Goal: Task Accomplishment & Management: Complete application form

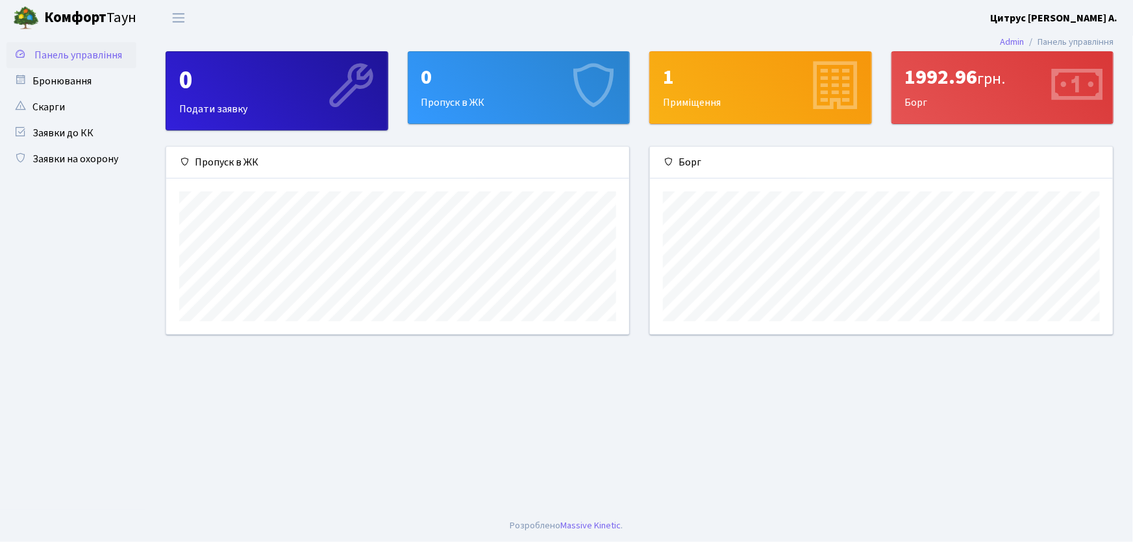
scroll to position [188, 463]
click at [60, 162] on link "Заявки на охорону" at bounding box center [71, 159] width 130 height 26
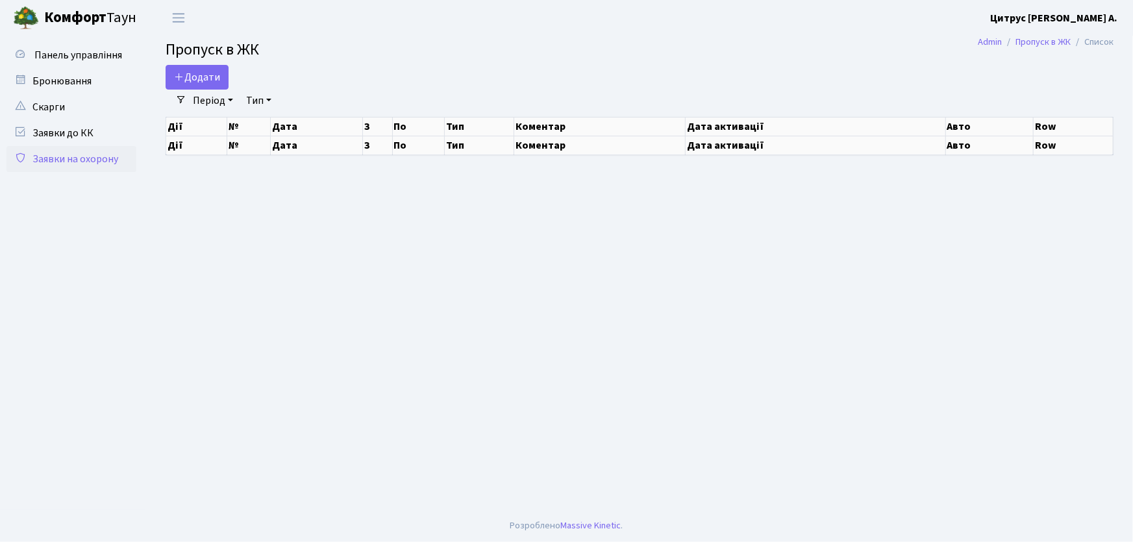
select select "25"
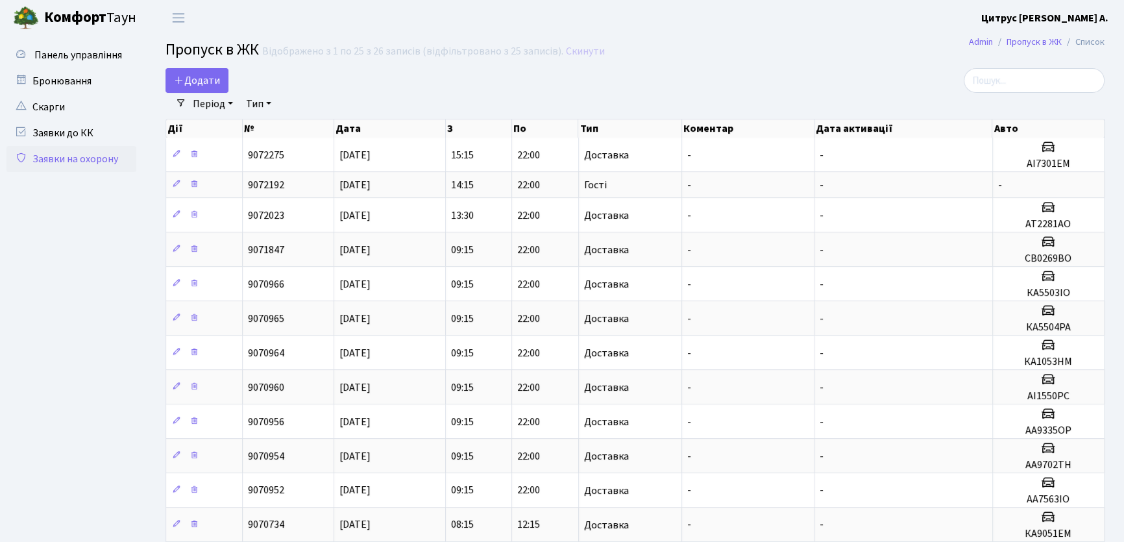
click at [77, 158] on link "Заявки на охорону" at bounding box center [71, 159] width 130 height 26
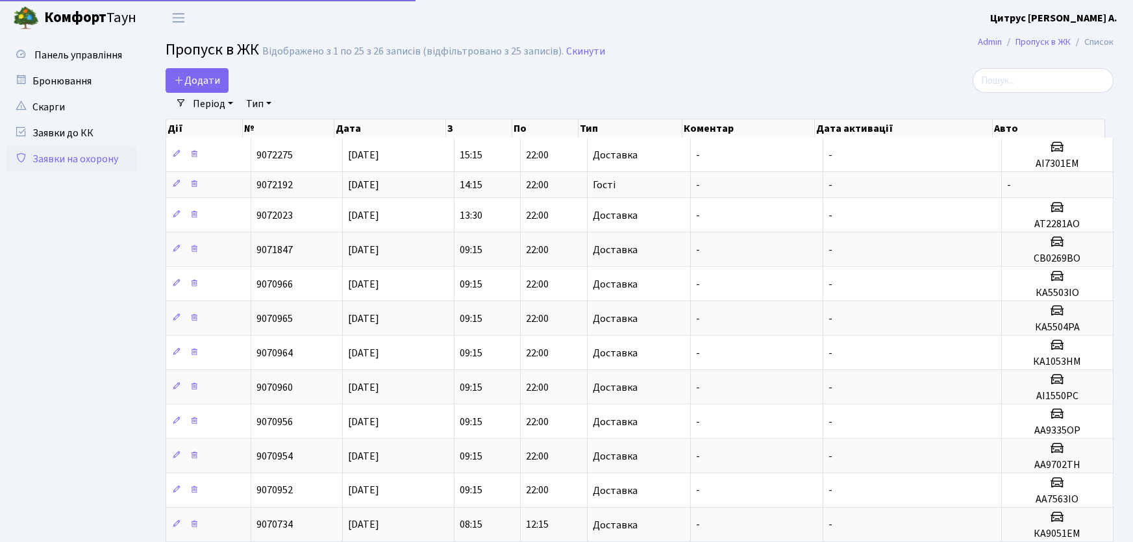
select select "25"
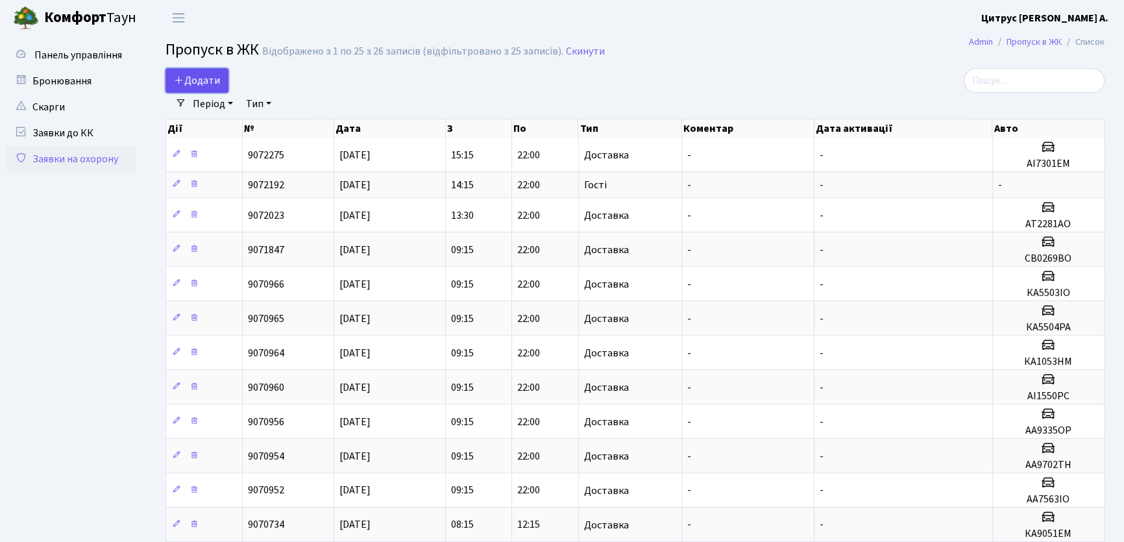
click at [205, 85] on span "Додати" at bounding box center [197, 80] width 46 height 14
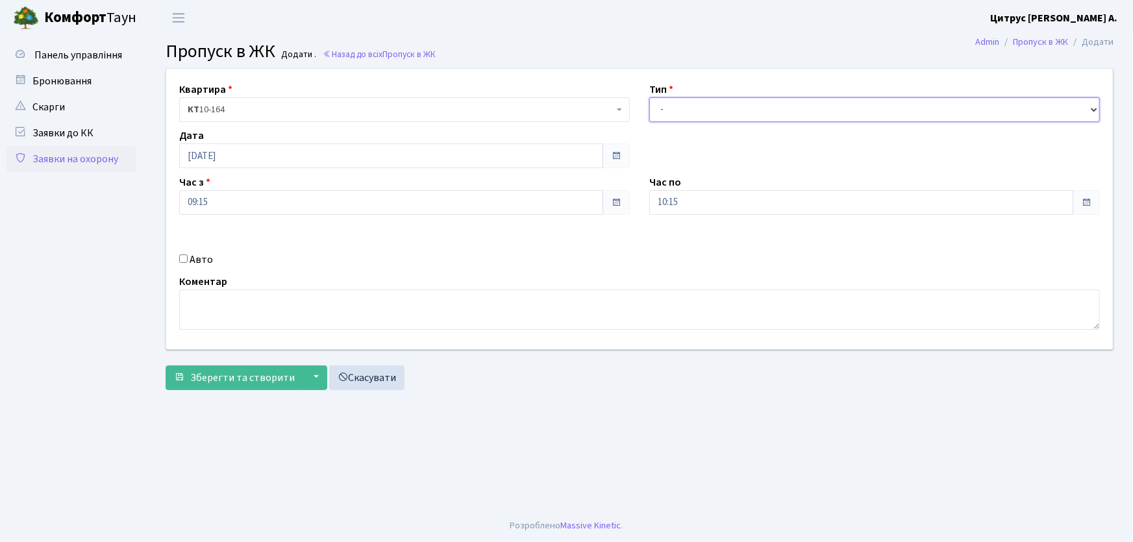
click at [681, 110] on select "- Доставка Таксі Гості Сервіс" at bounding box center [874, 109] width 451 height 25
select select "1"
click at [649, 97] on select "- Доставка Таксі Гості Сервіс" at bounding box center [874, 109] width 451 height 25
drag, startPoint x: 632, startPoint y: 206, endPoint x: 613, endPoint y: 200, distance: 20.5
click at [614, 201] on div "Квартира <b>КТ</b>&nbsp;&nbsp;&nbsp;&nbsp;10-164 КТ 10-164 Тип - Доставка Таксі…" at bounding box center [639, 209] width 966 height 280
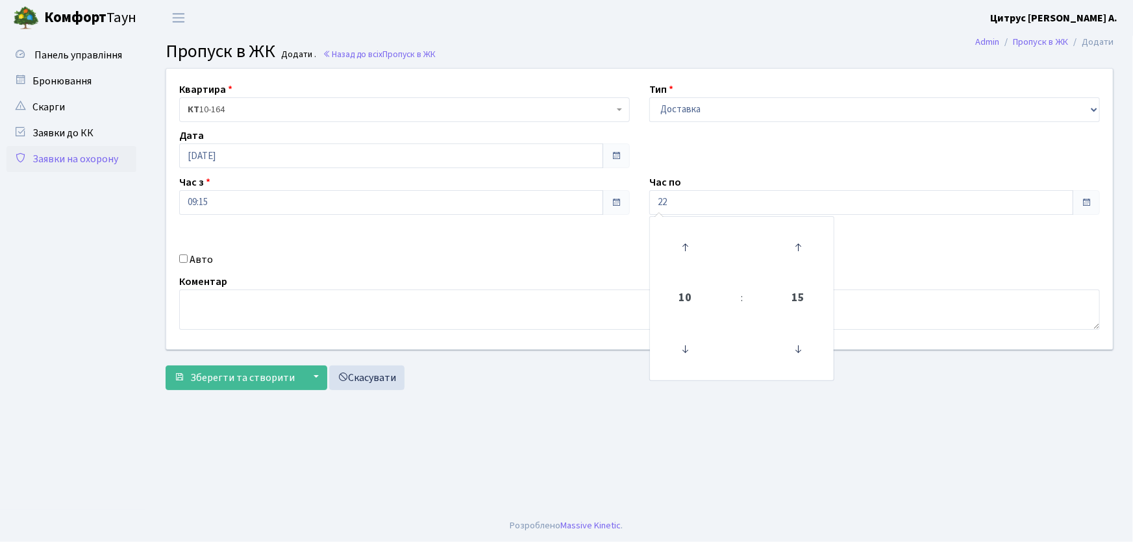
type input "22:00"
drag, startPoint x: 179, startPoint y: 258, endPoint x: 187, endPoint y: 260, distance: 7.9
click at [179, 258] on input "Авто" at bounding box center [183, 259] width 8 height 8
checkbox input "true"
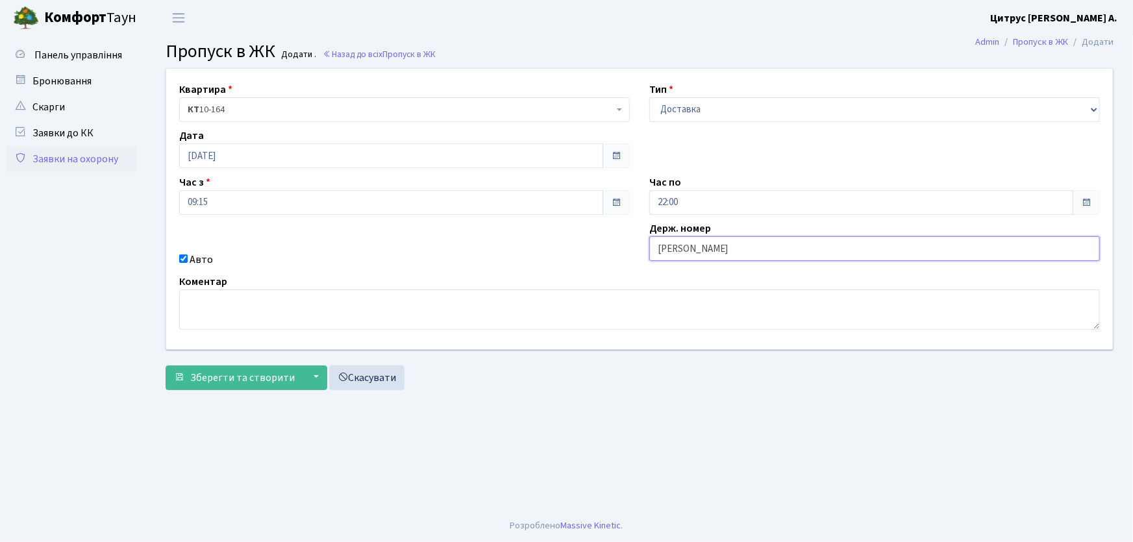
type input "АА7516PI"
click at [166, 366] on button "Зберегти та створити" at bounding box center [235, 378] width 138 height 25
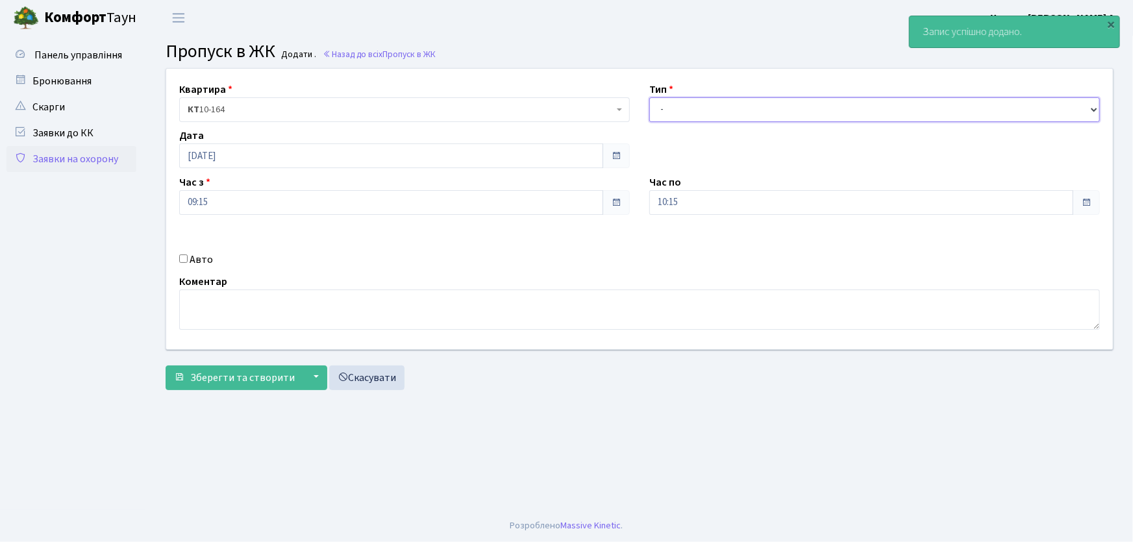
click at [667, 110] on select "- Доставка Таксі Гості Сервіс" at bounding box center [874, 109] width 451 height 25
select select "1"
click at [649, 97] on select "- Доставка Таксі Гості Сервіс" at bounding box center [874, 109] width 451 height 25
drag, startPoint x: 689, startPoint y: 198, endPoint x: 612, endPoint y: 201, distance: 77.3
click at [612, 201] on div "Квартира <b>КТ</b>&nbsp;&nbsp;&nbsp;&nbsp;10-164 КТ 10-164 Тип - Доставка Таксі…" at bounding box center [639, 209] width 966 height 280
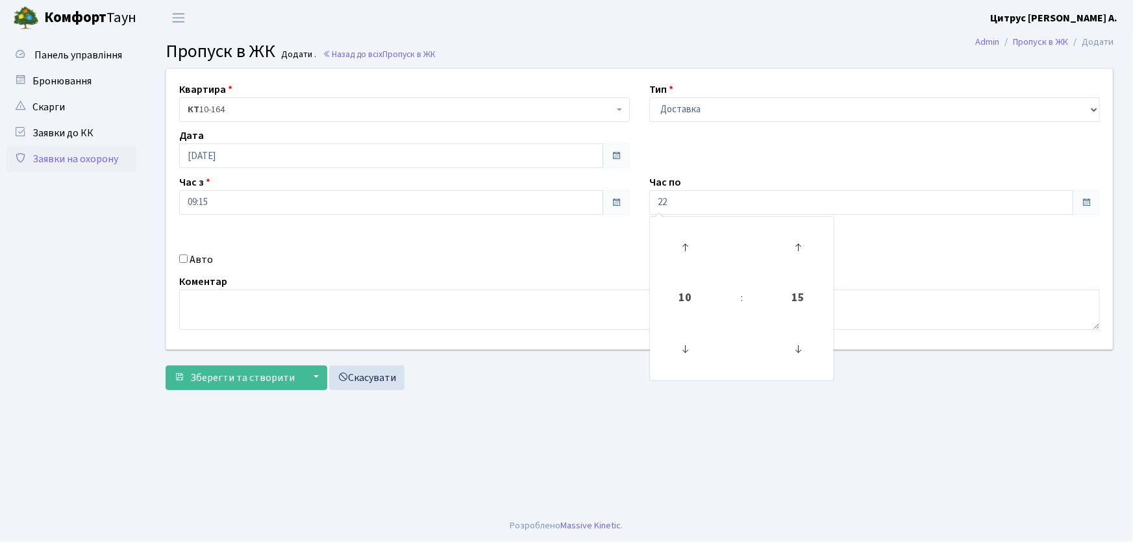
type input "22:00"
click at [182, 259] on input "Авто" at bounding box center [183, 259] width 8 height 8
checkbox input "true"
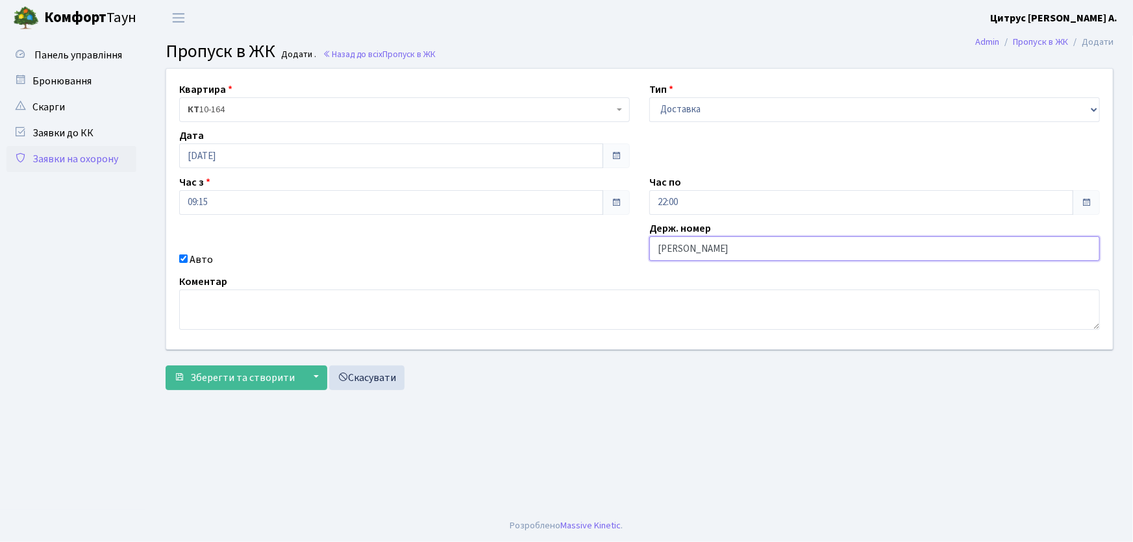
type input "АА7563ІО"
click at [166, 366] on button "Зберегти та створити" at bounding box center [235, 378] width 138 height 25
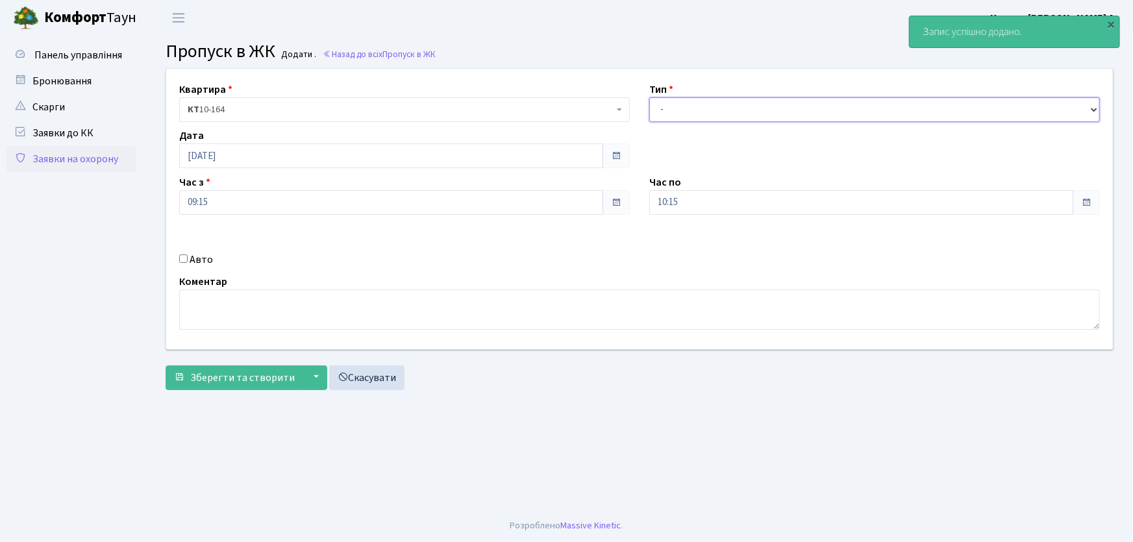
click at [678, 118] on select "- Доставка Таксі Гості Сервіс" at bounding box center [874, 109] width 451 height 25
select select "1"
click at [649, 97] on select "- Доставка Таксі Гості Сервіс" at bounding box center [874, 109] width 451 height 25
drag, startPoint x: 683, startPoint y: 204, endPoint x: 608, endPoint y: 190, distance: 76.5
click at [612, 195] on div "Квартира <b>КТ</b>&nbsp;&nbsp;&nbsp;&nbsp;10-164 КТ 10-164 Тип - Доставка Таксі…" at bounding box center [639, 209] width 966 height 280
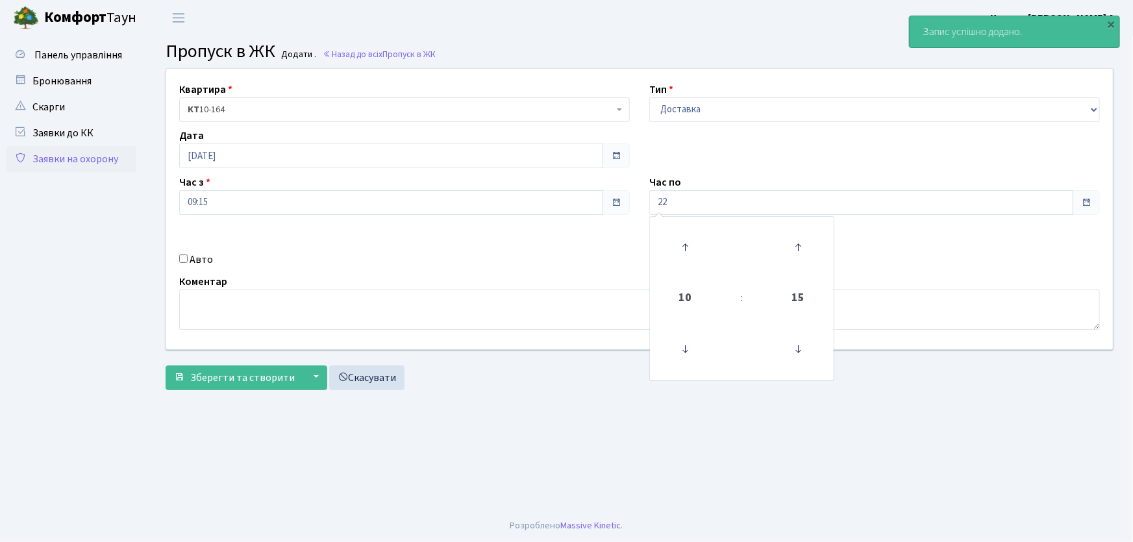
type input "22:00"
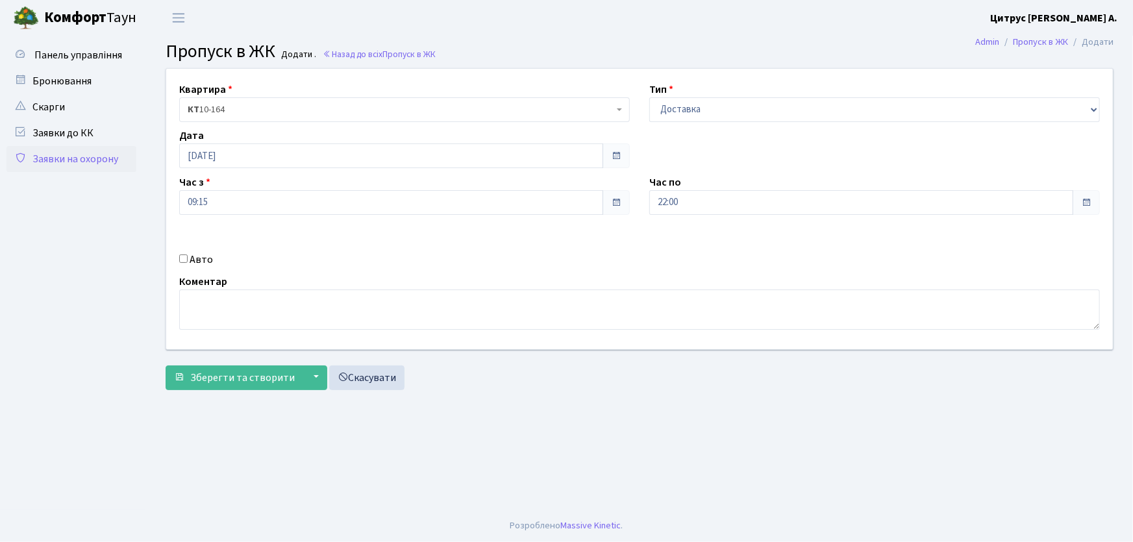
click at [182, 260] on input "Авто" at bounding box center [183, 259] width 8 height 8
checkbox input "true"
type input "аа9839рс"
click at [166, 366] on button "Зберегти та створити" at bounding box center [235, 378] width 138 height 25
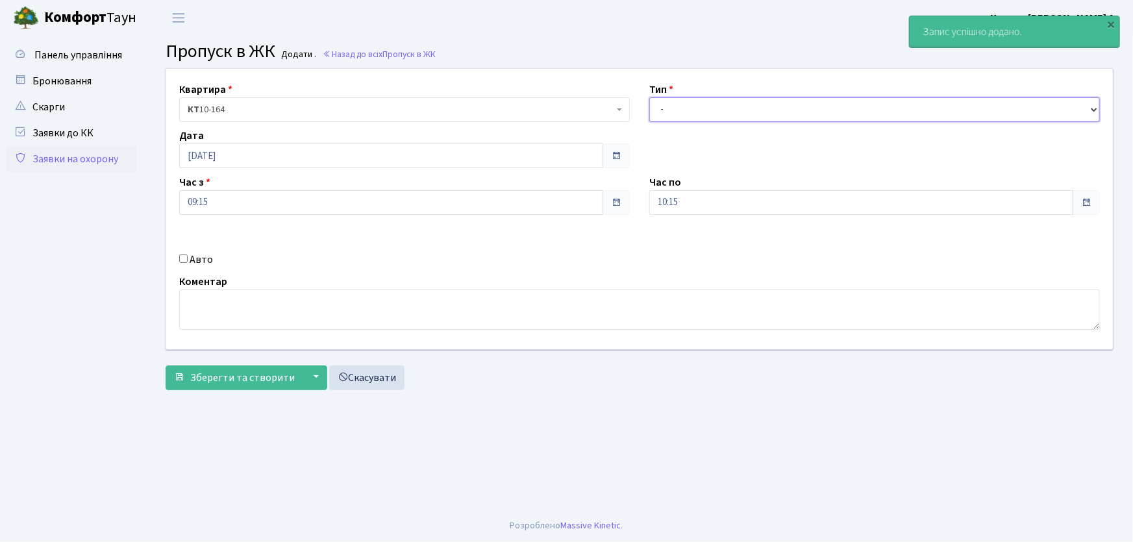
click at [677, 114] on select "- Доставка Таксі Гості Сервіс" at bounding box center [874, 109] width 451 height 25
select select "1"
click at [649, 97] on select "- Доставка Таксі Гості Сервіс" at bounding box center [874, 109] width 451 height 25
drag, startPoint x: 636, startPoint y: 204, endPoint x: 607, endPoint y: 205, distance: 29.2
click at [610, 205] on div "Квартира <b>КТ</b>&nbsp;&nbsp;&nbsp;&nbsp;10-164 КТ 10-164 Тип - Доставка Таксі…" at bounding box center [639, 209] width 966 height 280
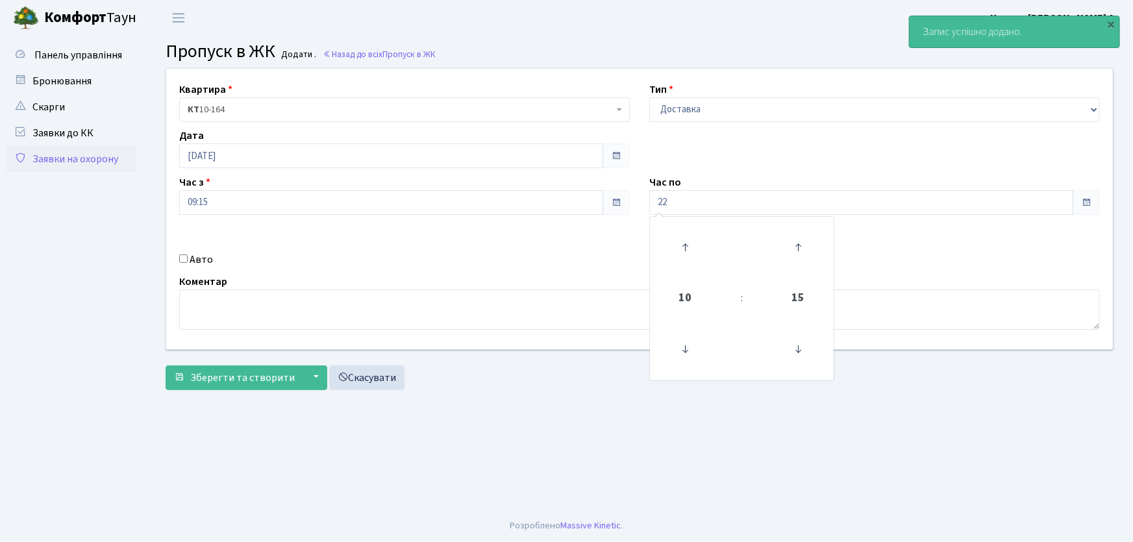
type input "22:00"
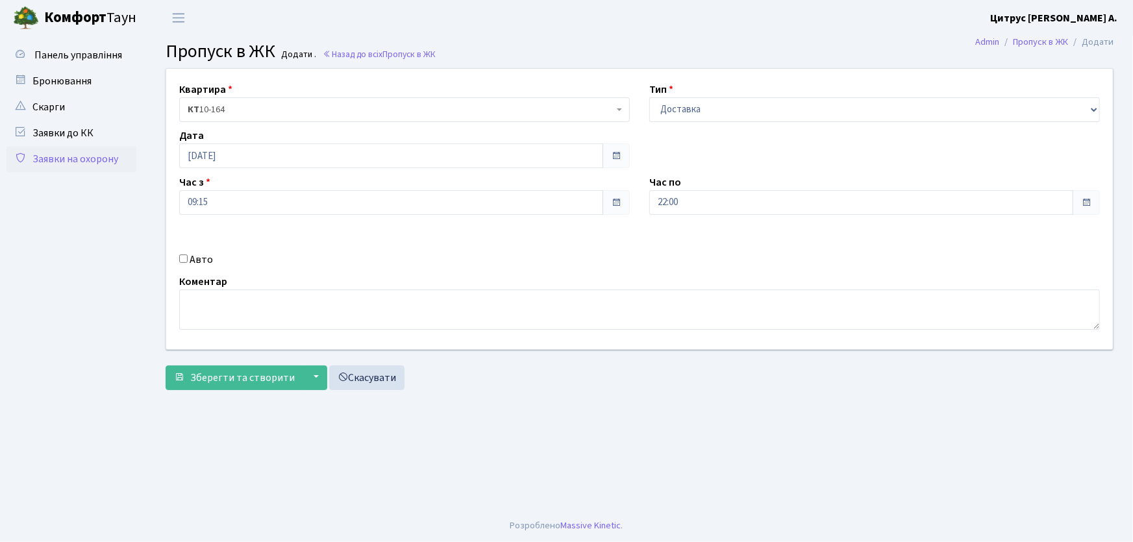
drag, startPoint x: 182, startPoint y: 258, endPoint x: 348, endPoint y: 266, distance: 166.4
click at [189, 260] on div "Авто" at bounding box center [404, 260] width 470 height 16
click at [180, 260] on input "Авто" at bounding box center [183, 259] width 8 height 8
checkbox input "true"
type input "аа9539рн"
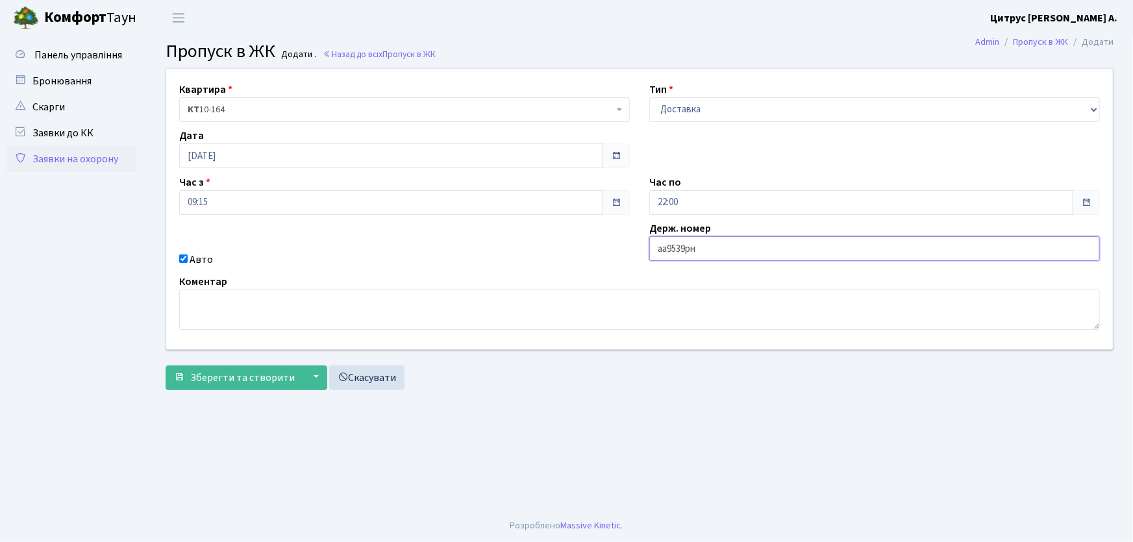
click at [166, 366] on button "Зберегти та створити" at bounding box center [235, 378] width 138 height 25
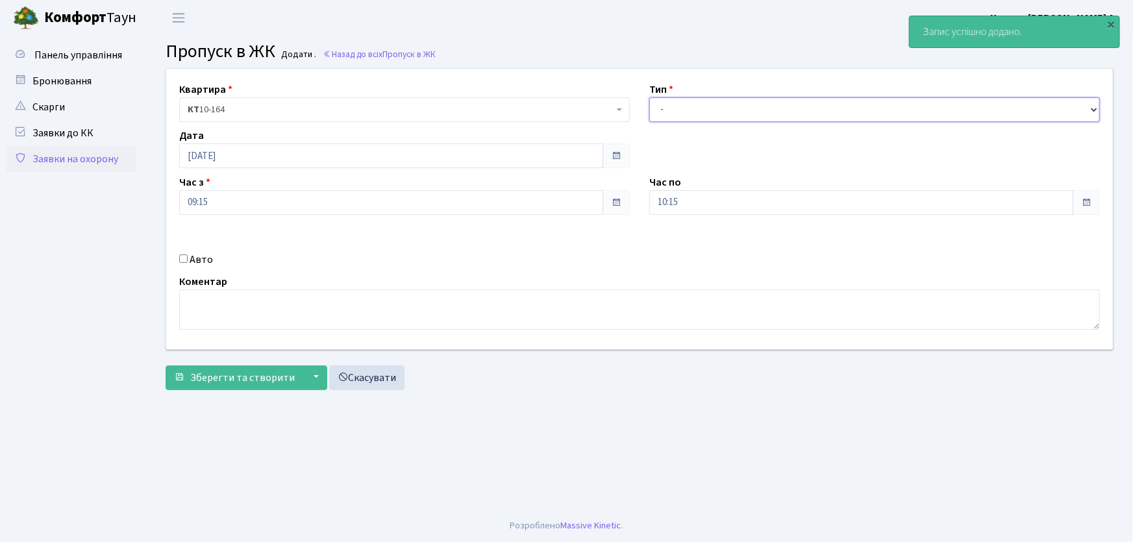
drag, startPoint x: 701, startPoint y: 110, endPoint x: 702, endPoint y: 119, distance: 9.8
click at [701, 110] on select "- Доставка Таксі Гості Сервіс" at bounding box center [874, 109] width 451 height 25
select select "1"
click at [649, 97] on select "- Доставка Таксі Гості Сервіс" at bounding box center [874, 109] width 451 height 25
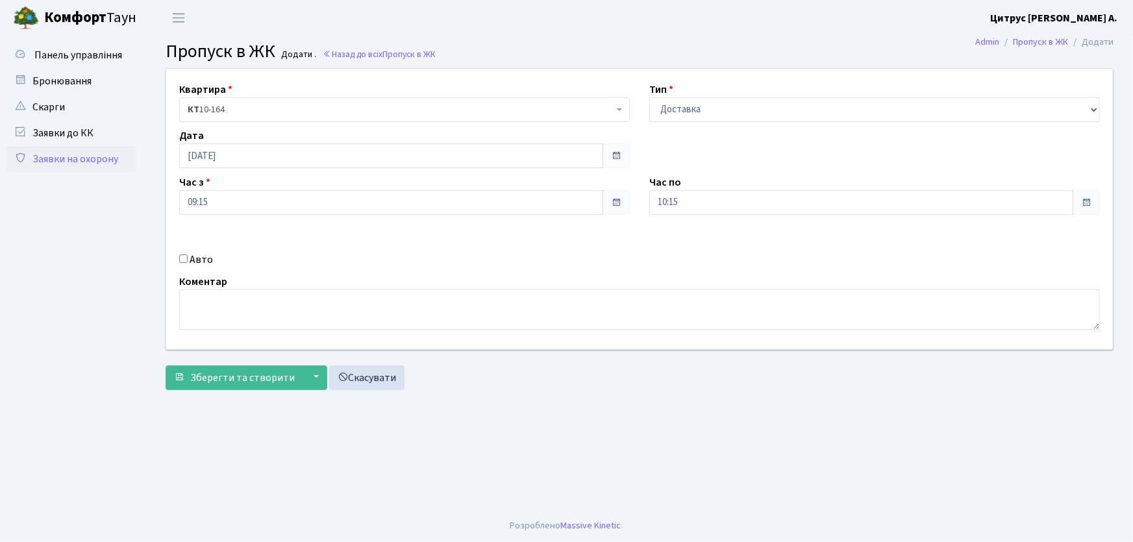
drag, startPoint x: 708, startPoint y: 181, endPoint x: 702, endPoint y: 188, distance: 9.2
click at [703, 186] on div "Час по 10:15" at bounding box center [875, 195] width 470 height 40
drag, startPoint x: 673, startPoint y: 202, endPoint x: 597, endPoint y: 208, distance: 76.2
click at [599, 208] on div "Квартира <b>КТ</b>&nbsp;&nbsp;&nbsp;&nbsp;10-164 КТ 10-164 Тип - Доставка Таксі…" at bounding box center [639, 209] width 966 height 280
type input "22:00"
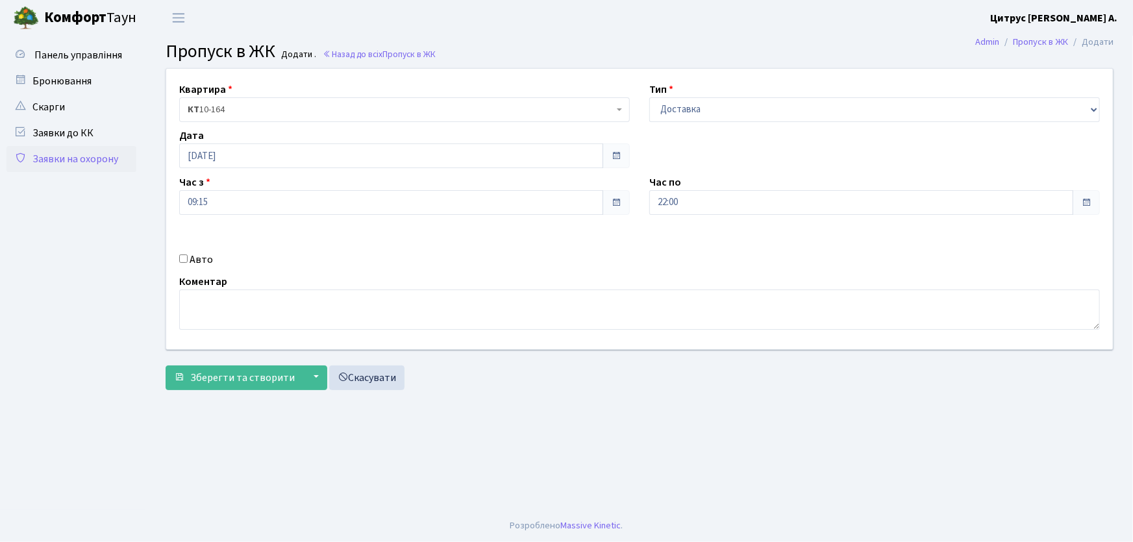
click at [182, 262] on input "Авто" at bounding box center [183, 259] width 8 height 8
checkbox input "true"
type input "АА9702ТН"
click at [166, 366] on button "Зберегти та створити" at bounding box center [235, 378] width 138 height 25
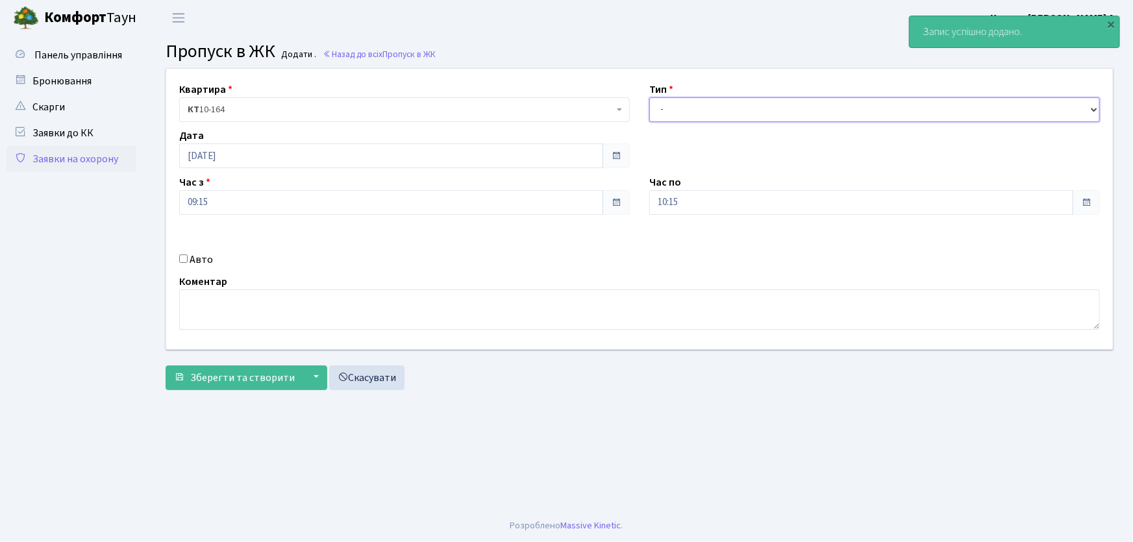
click at [689, 113] on select "- Доставка Таксі Гості Сервіс" at bounding box center [874, 109] width 451 height 25
select select "1"
click at [649, 97] on select "- Доставка Таксі Гості Сервіс" at bounding box center [874, 109] width 451 height 25
drag, startPoint x: 684, startPoint y: 202, endPoint x: 593, endPoint y: 201, distance: 91.6
click at [595, 201] on div "Квартира <b>КТ</b>&nbsp;&nbsp;&nbsp;&nbsp;10-164 КТ 10-164 Тип - Доставка Таксі…" at bounding box center [639, 209] width 966 height 280
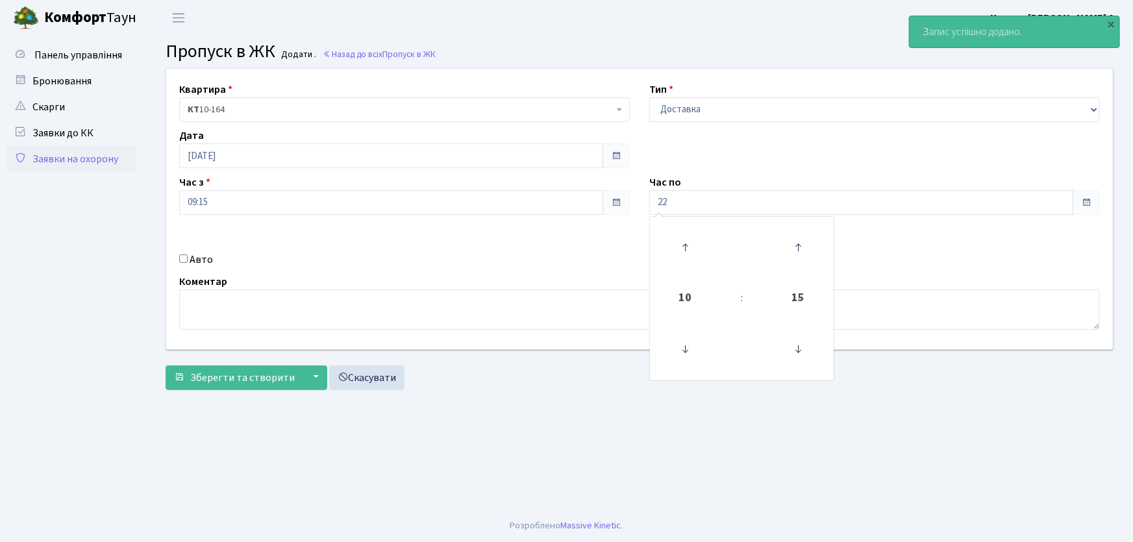
type input "22:00"
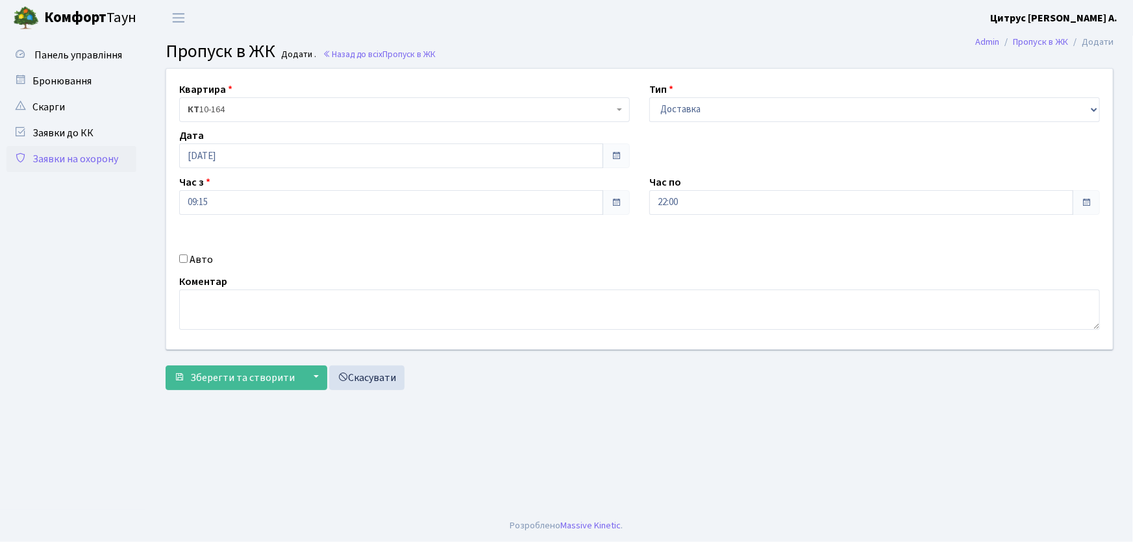
drag, startPoint x: 183, startPoint y: 258, endPoint x: 183, endPoint y: 267, distance: 9.1
click at [183, 262] on input "Авто" at bounding box center [183, 259] width 8 height 8
checkbox input "true"
type input "АІ1550РС"
click at [166, 366] on button "Зберегти та створити" at bounding box center [235, 378] width 138 height 25
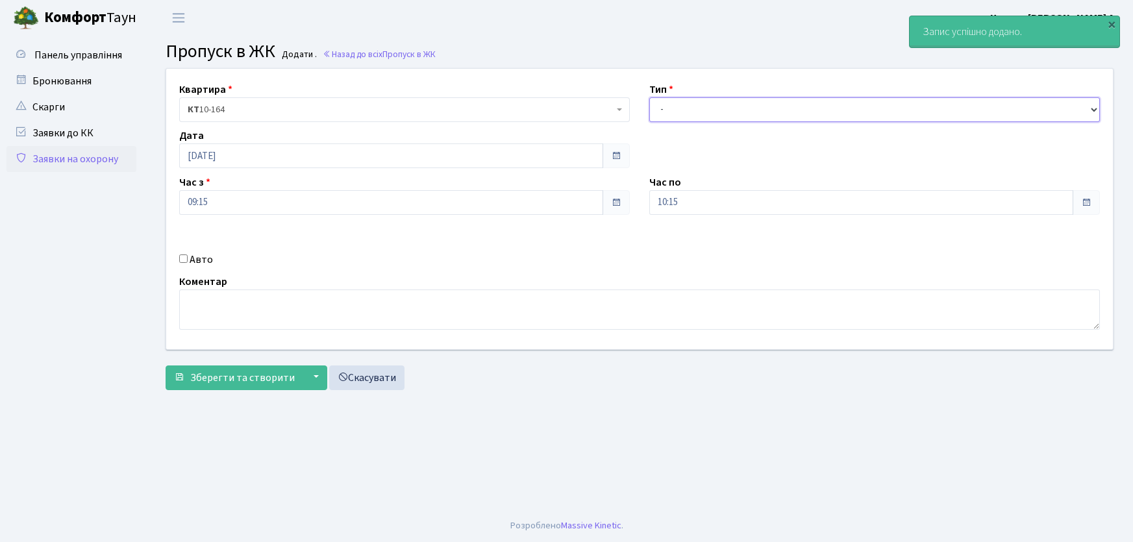
drag, startPoint x: 0, startPoint y: 0, endPoint x: 675, endPoint y: 121, distance: 685.9
click at [667, 112] on select "- Доставка Таксі Гості Сервіс" at bounding box center [874, 109] width 451 height 25
select select "1"
click at [649, 97] on select "- Доставка Таксі Гості Сервіс" at bounding box center [874, 109] width 451 height 25
drag, startPoint x: 693, startPoint y: 205, endPoint x: 620, endPoint y: 201, distance: 72.8
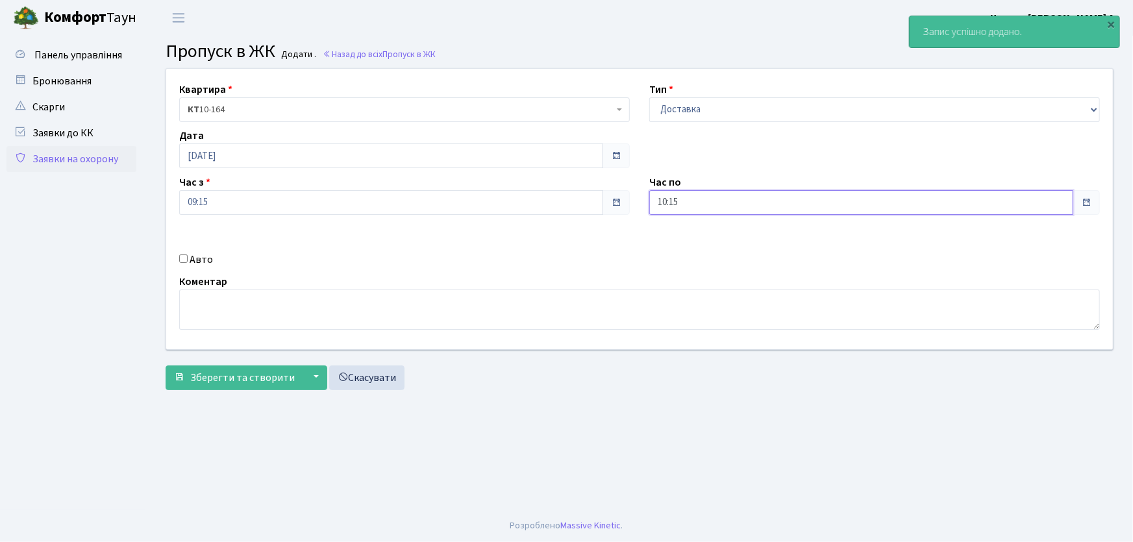
click at [621, 201] on div "Квартира <b>КТ</b>&nbsp;&nbsp;&nbsp;&nbsp;10-164 КТ 10-164 Тип - Доставка Таксі…" at bounding box center [639, 209] width 966 height 280
type input "22:00"
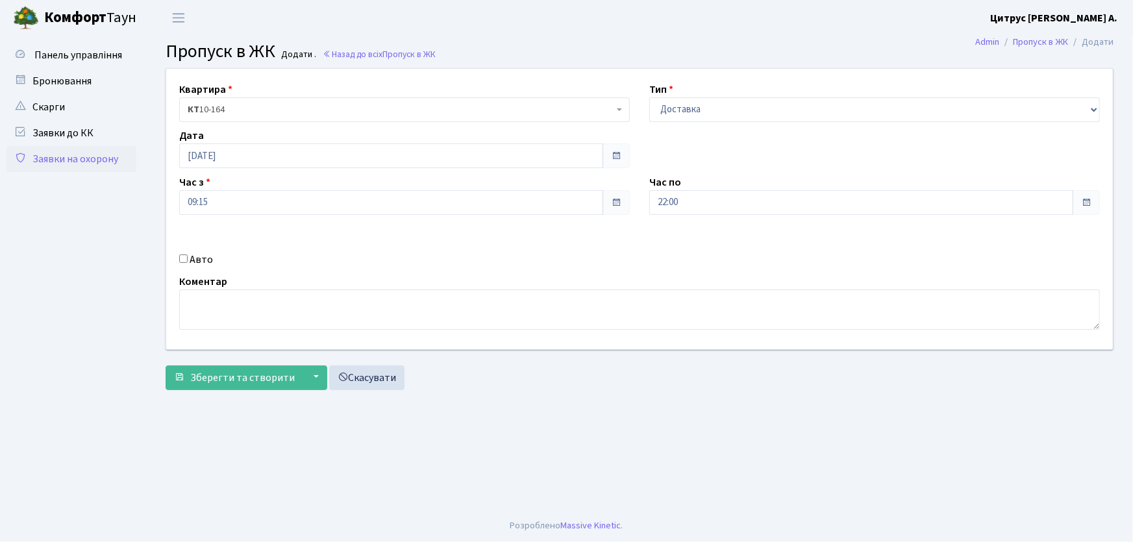
drag, startPoint x: 182, startPoint y: 256, endPoint x: 210, endPoint y: 269, distance: 30.5
click at [187, 260] on input "Авто" at bounding box center [183, 259] width 8 height 8
checkbox input "true"
type input "АА9335ОР"
click at [166, 366] on button "Зберегти та створити" at bounding box center [235, 378] width 138 height 25
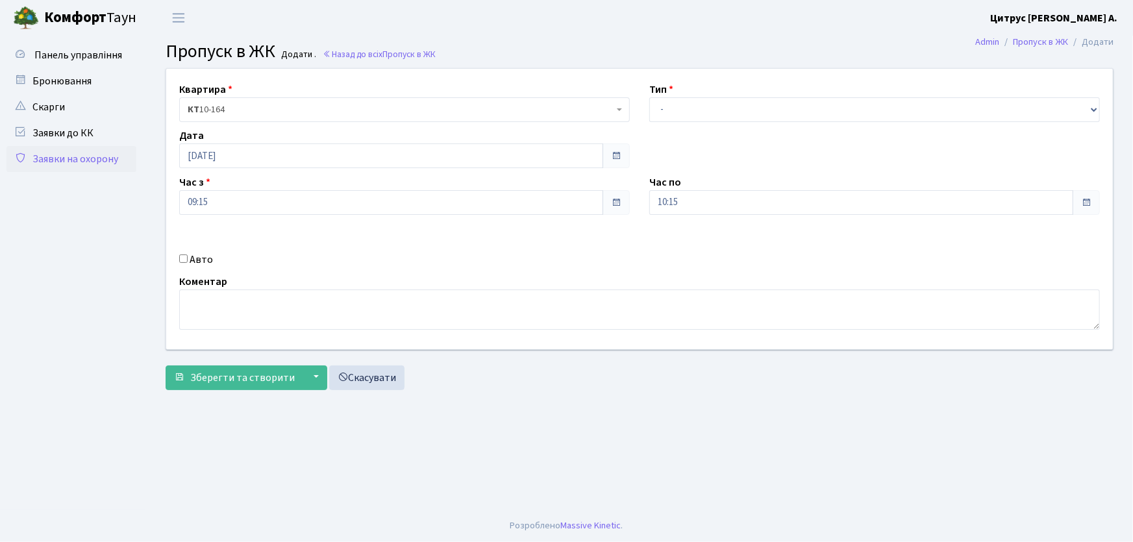
drag, startPoint x: 219, startPoint y: 500, endPoint x: 325, endPoint y: 532, distance: 110.7
click at [397, 484] on main "Admin Пропуск в ЖК Додати Пропуск в ЖК Додати . Назад до всіх Пропуск в ЖК Квар…" at bounding box center [639, 273] width 987 height 474
